Goal: Find specific page/section: Find specific page/section

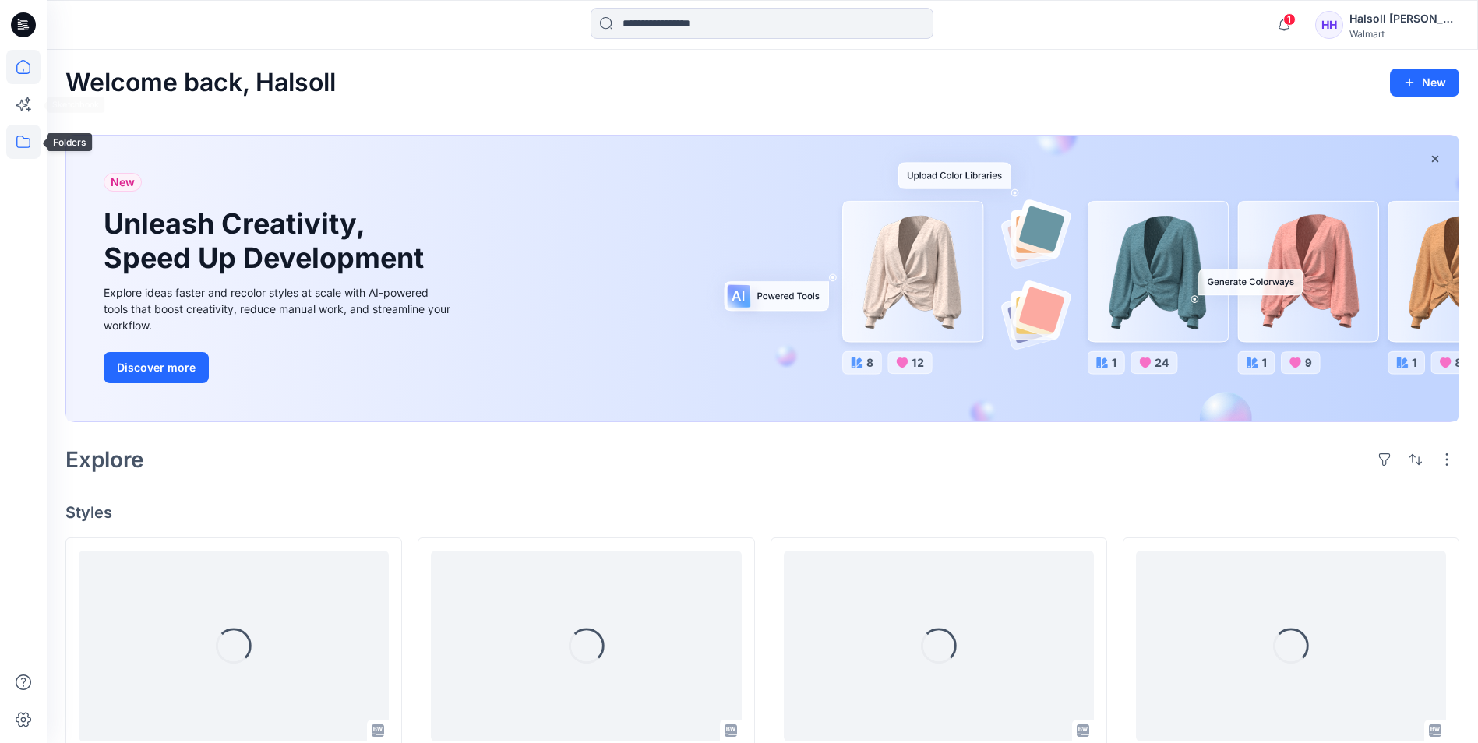
click at [15, 134] on icon at bounding box center [23, 142] width 34 height 34
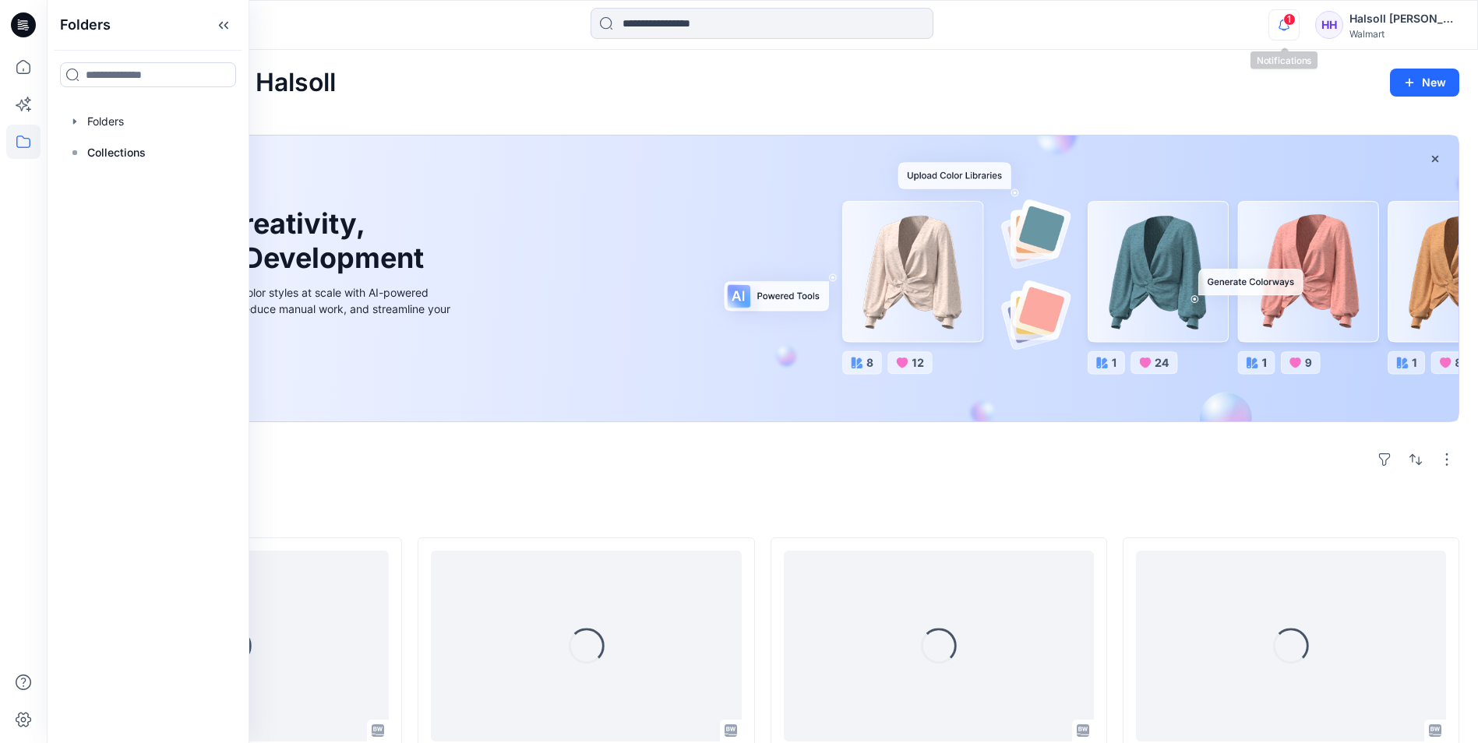
click at [1291, 26] on icon "button" at bounding box center [1284, 24] width 30 height 31
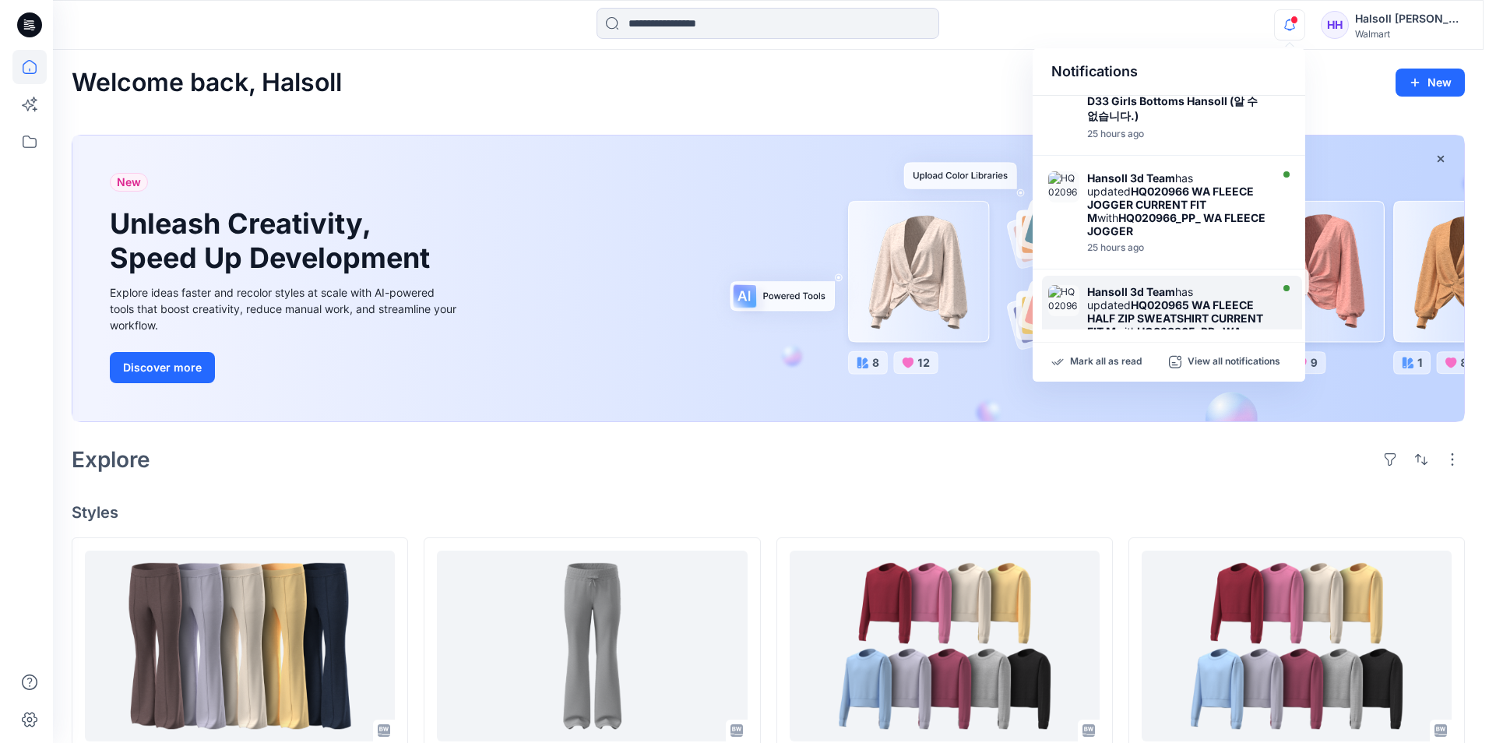
scroll to position [545, 0]
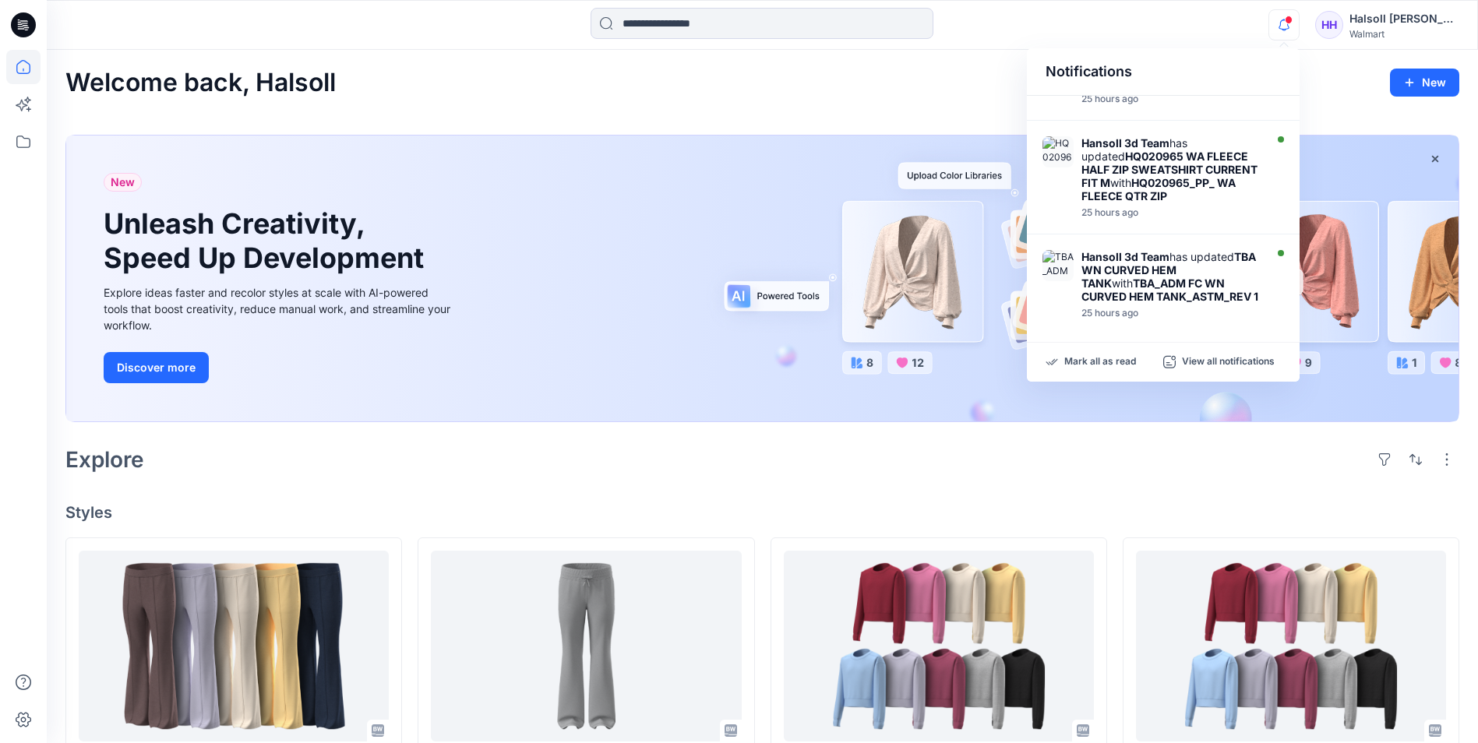
click at [597, 95] on div "Welcome back, Halsoll New" at bounding box center [762, 83] width 1394 height 29
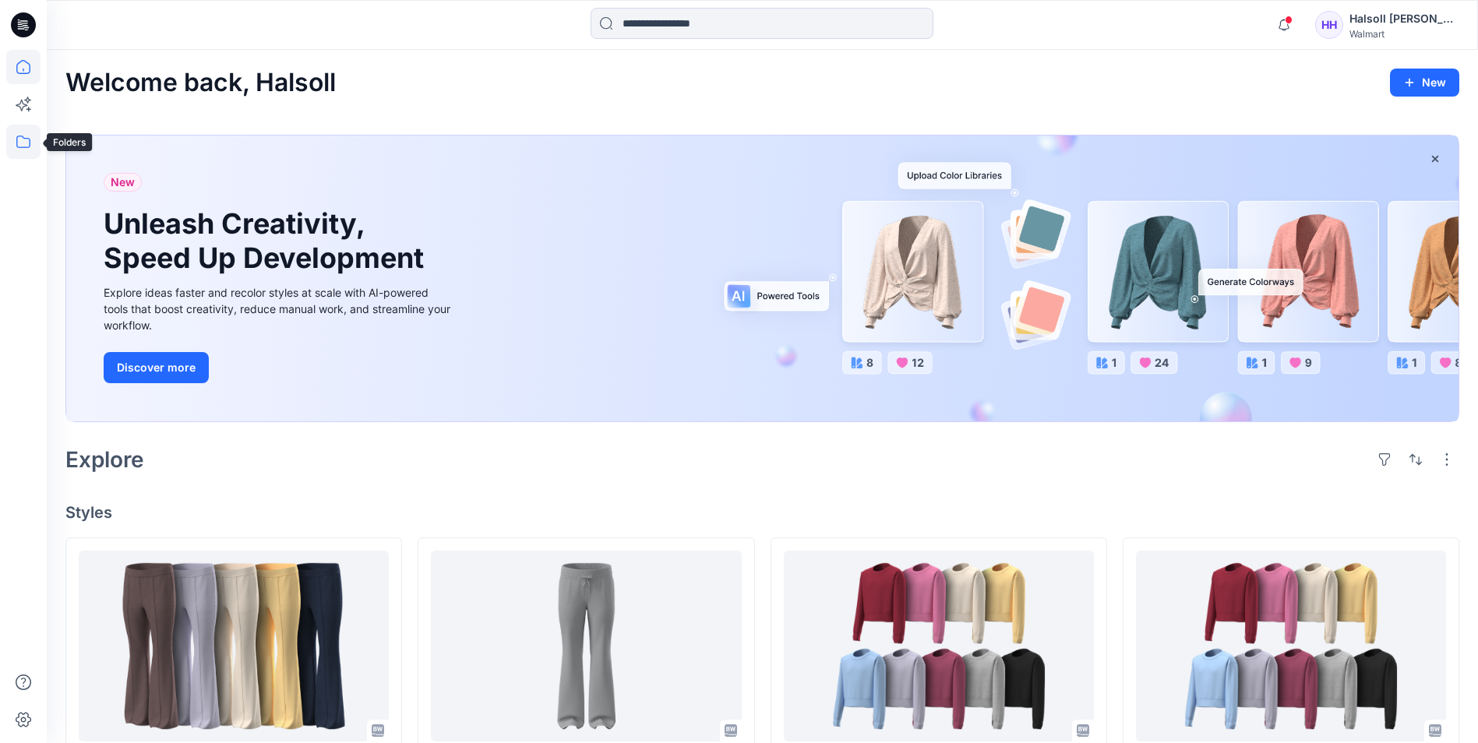
click at [15, 142] on icon at bounding box center [23, 142] width 34 height 34
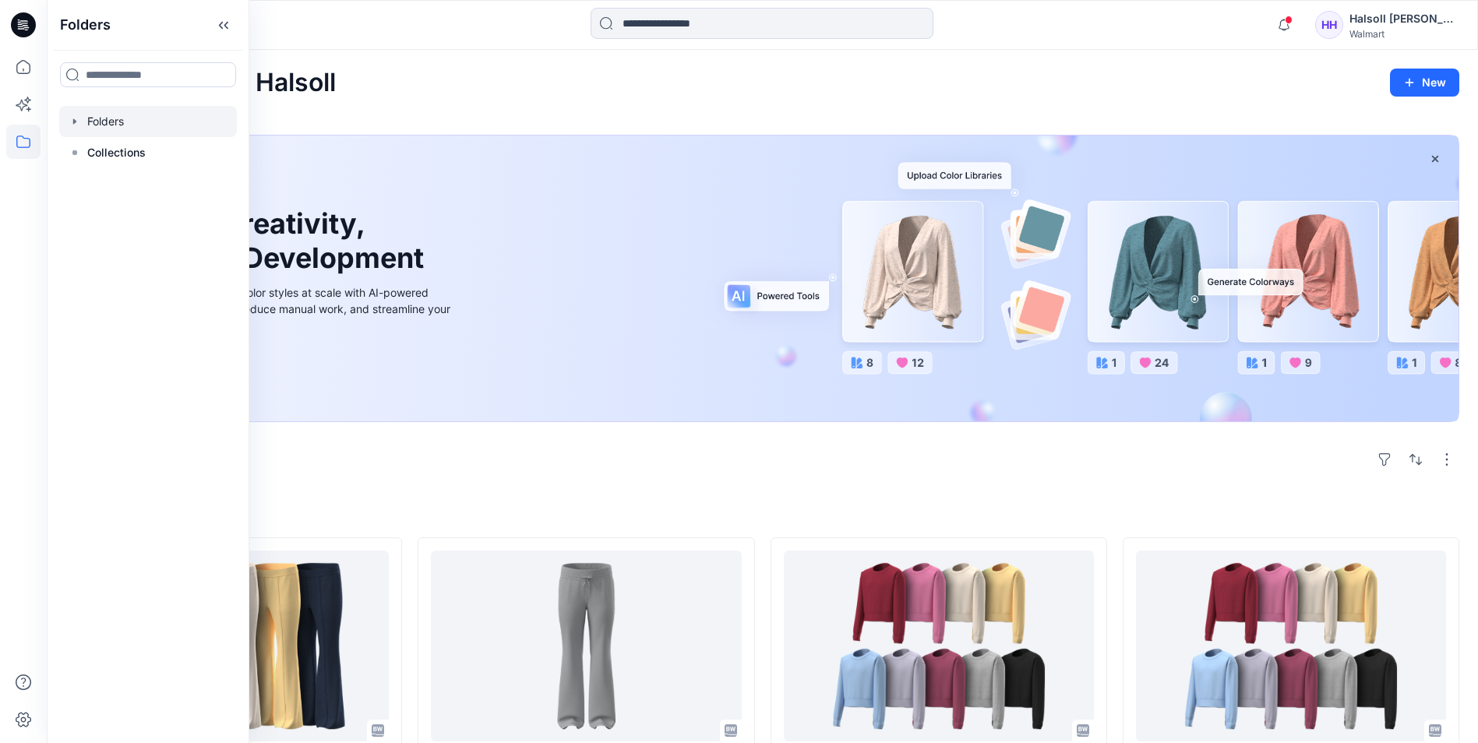
click at [156, 119] on div at bounding box center [148, 121] width 178 height 31
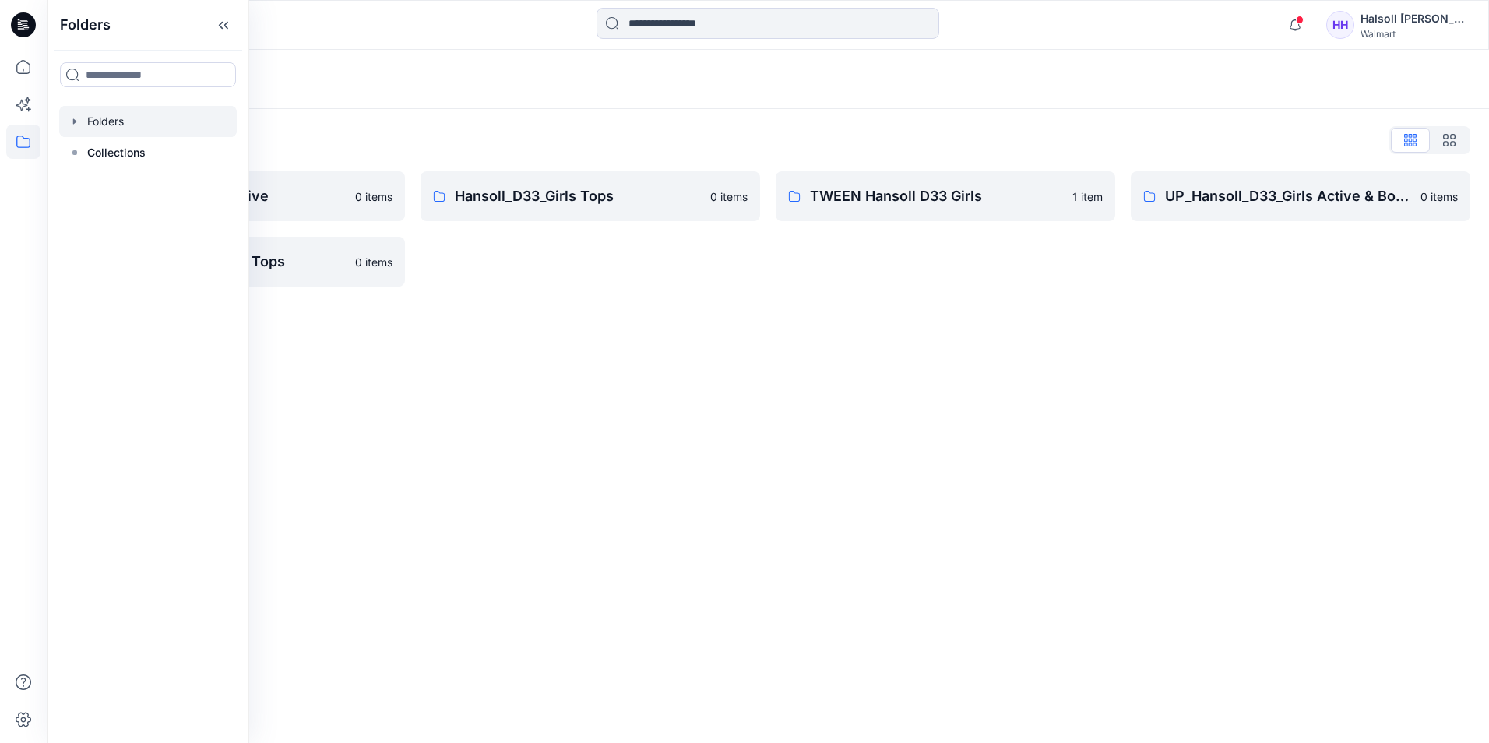
click at [501, 83] on div "Folders" at bounding box center [707, 80] width 1284 height 22
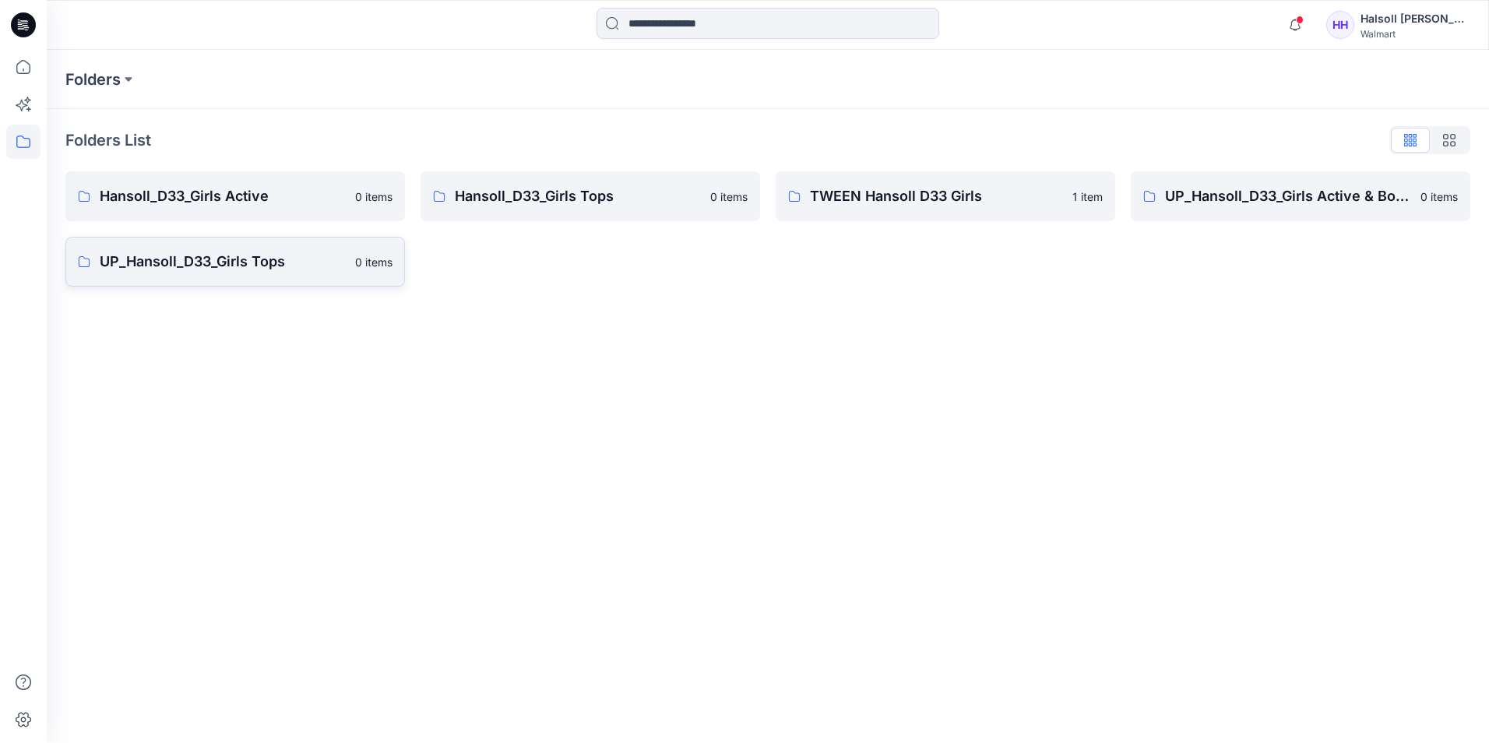
click at [245, 277] on link "UP_Hansoll_D33_Girls Tops 0 items" at bounding box center [235, 262] width 340 height 50
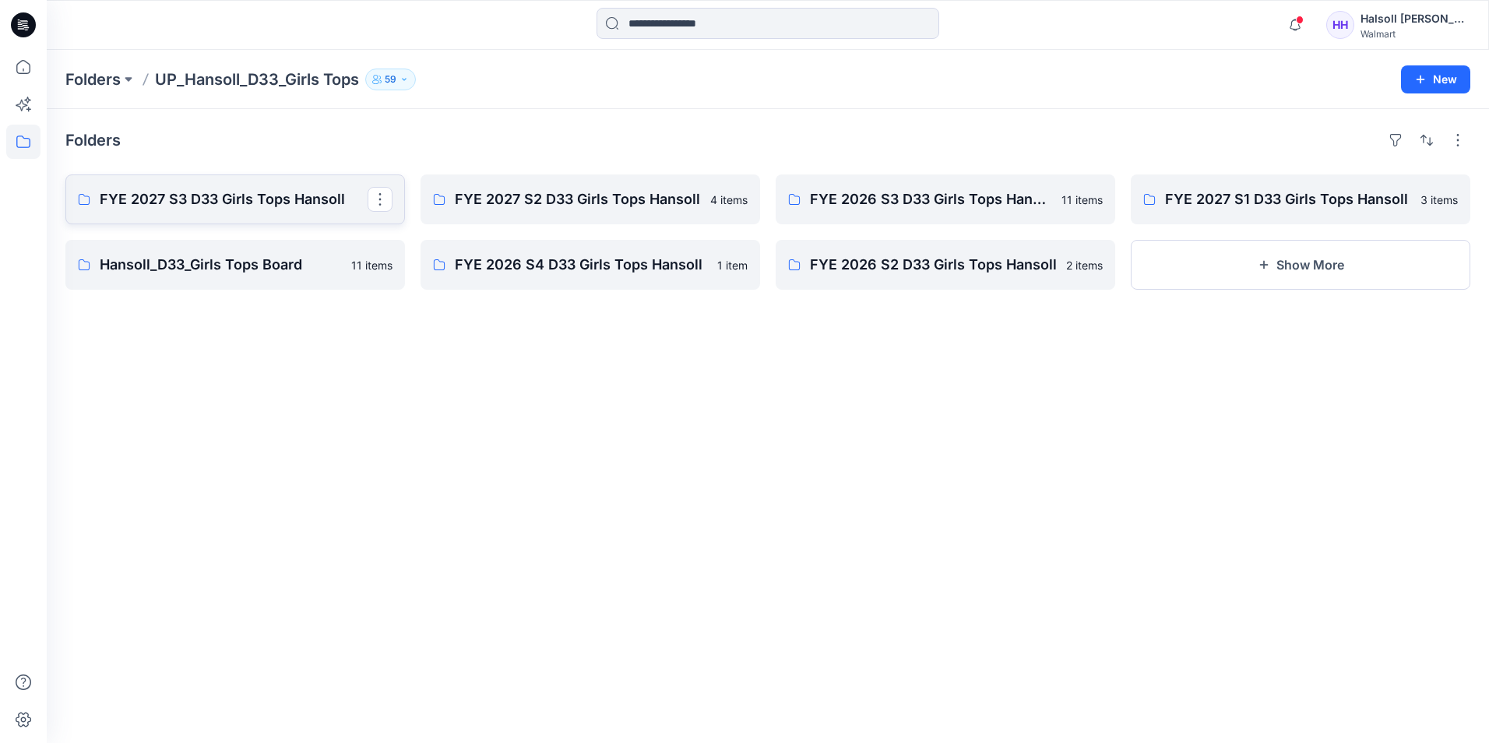
click at [266, 206] on p "FYE 2027 S3 D33 Girls Tops Hansoll" at bounding box center [234, 200] width 268 height 22
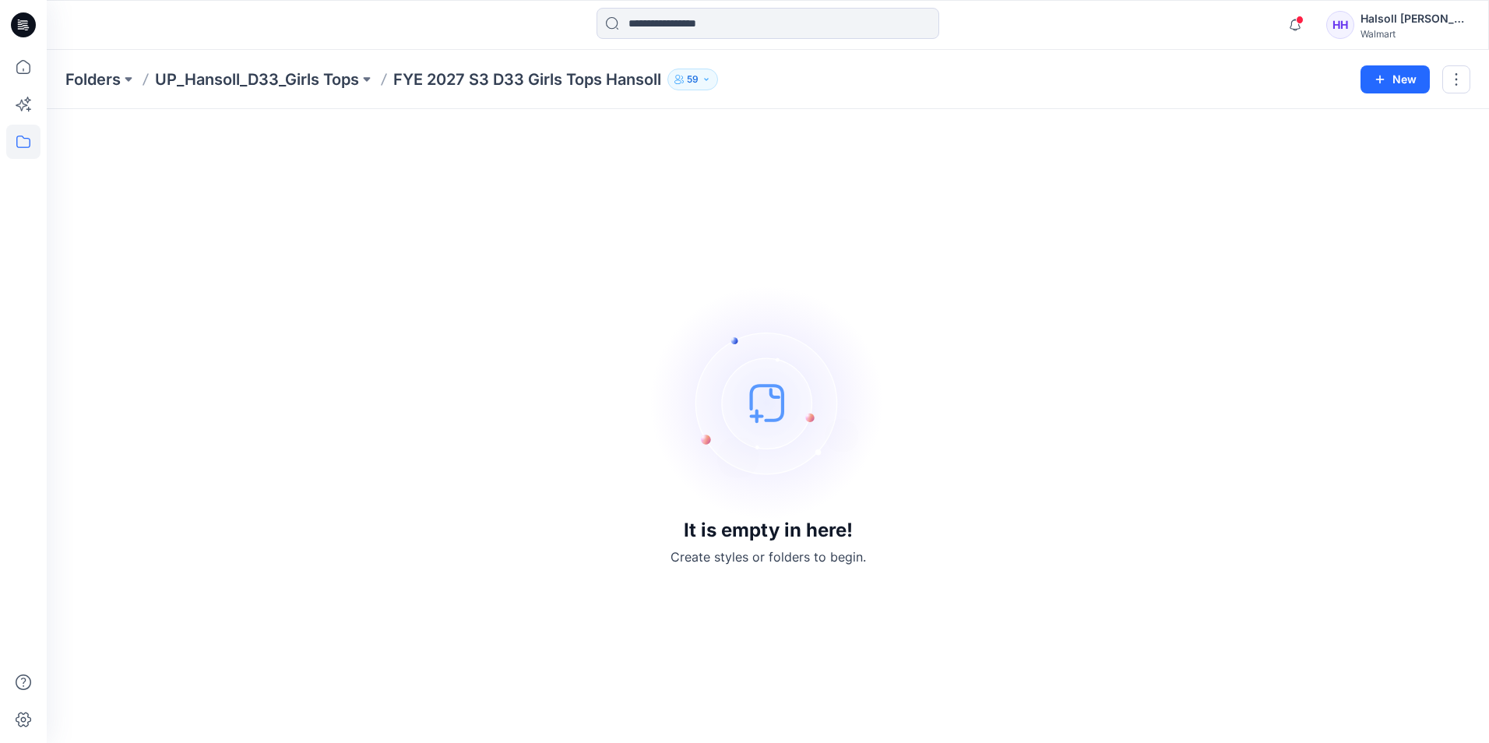
drag, startPoint x: 650, startPoint y: 453, endPoint x: 649, endPoint y: 439, distance: 13.3
click at [650, 453] on div "It is empty in here! Create styles or folders to begin." at bounding box center [767, 426] width 1405 height 597
